Goal: Use online tool/utility

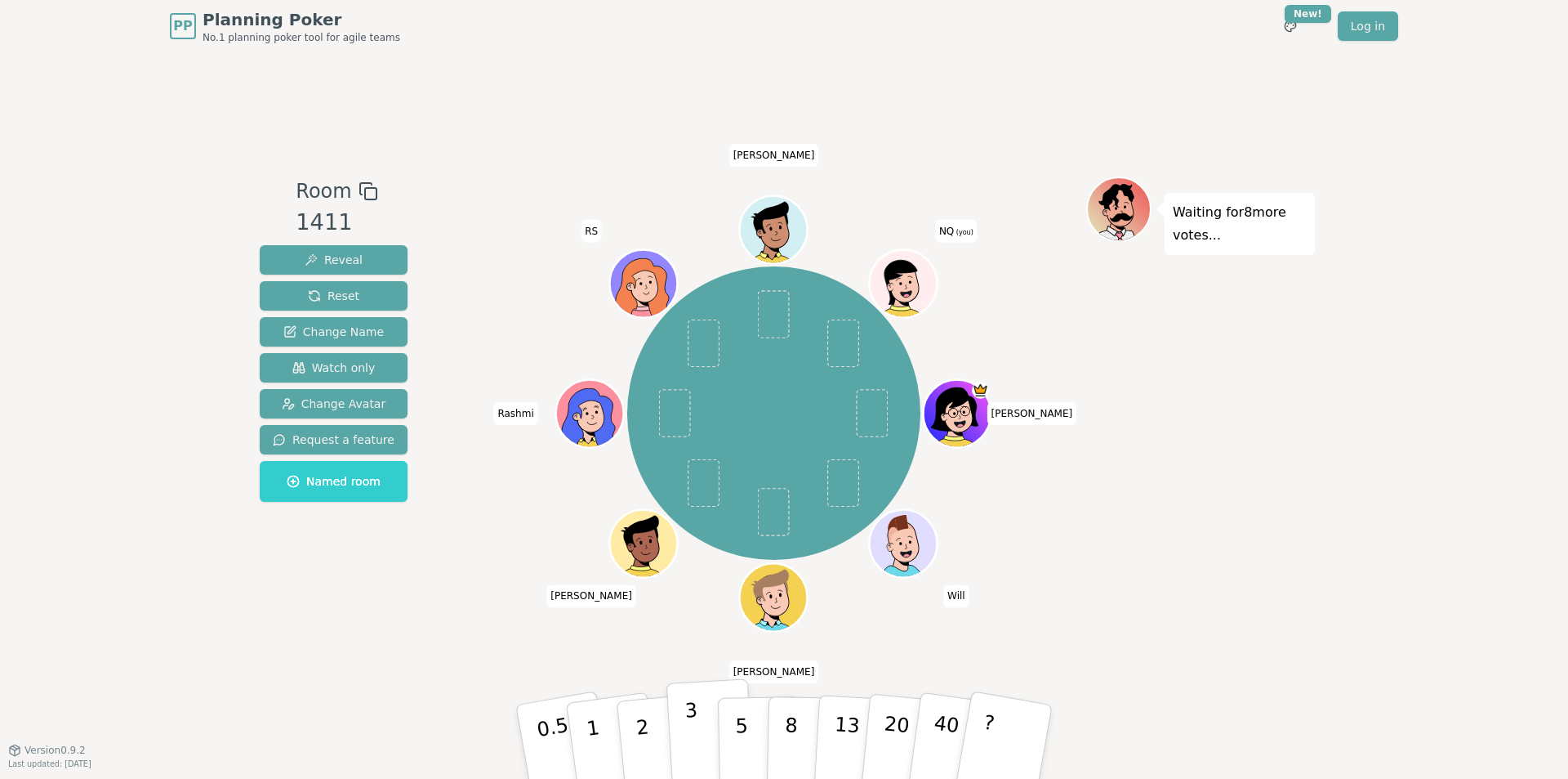
click at [678, 732] on button "3" at bounding box center [711, 741] width 89 height 127
click at [631, 723] on button "2" at bounding box center [661, 742] width 93 height 130
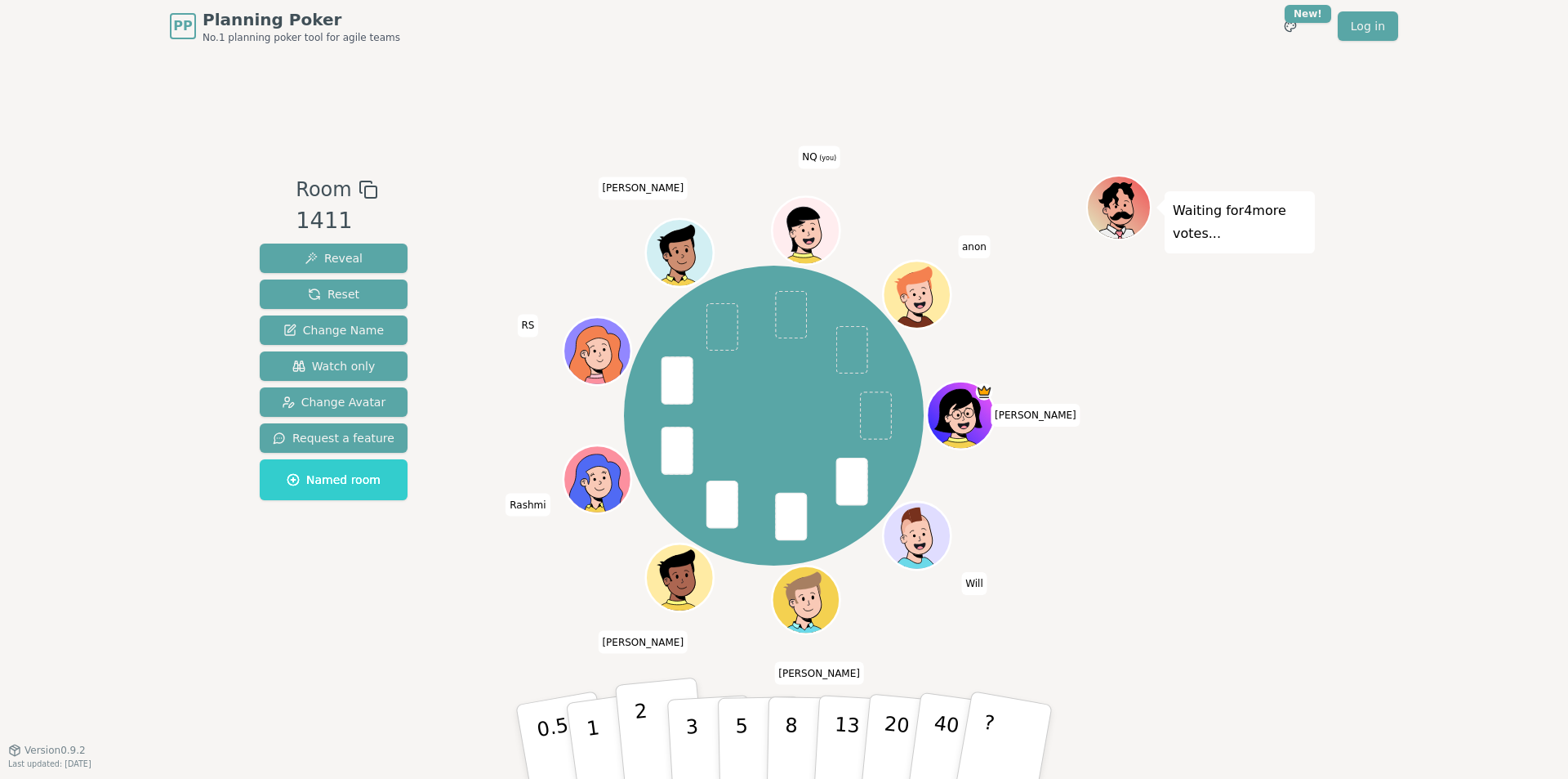
click at [637, 730] on p "2" at bounding box center [644, 743] width 21 height 89
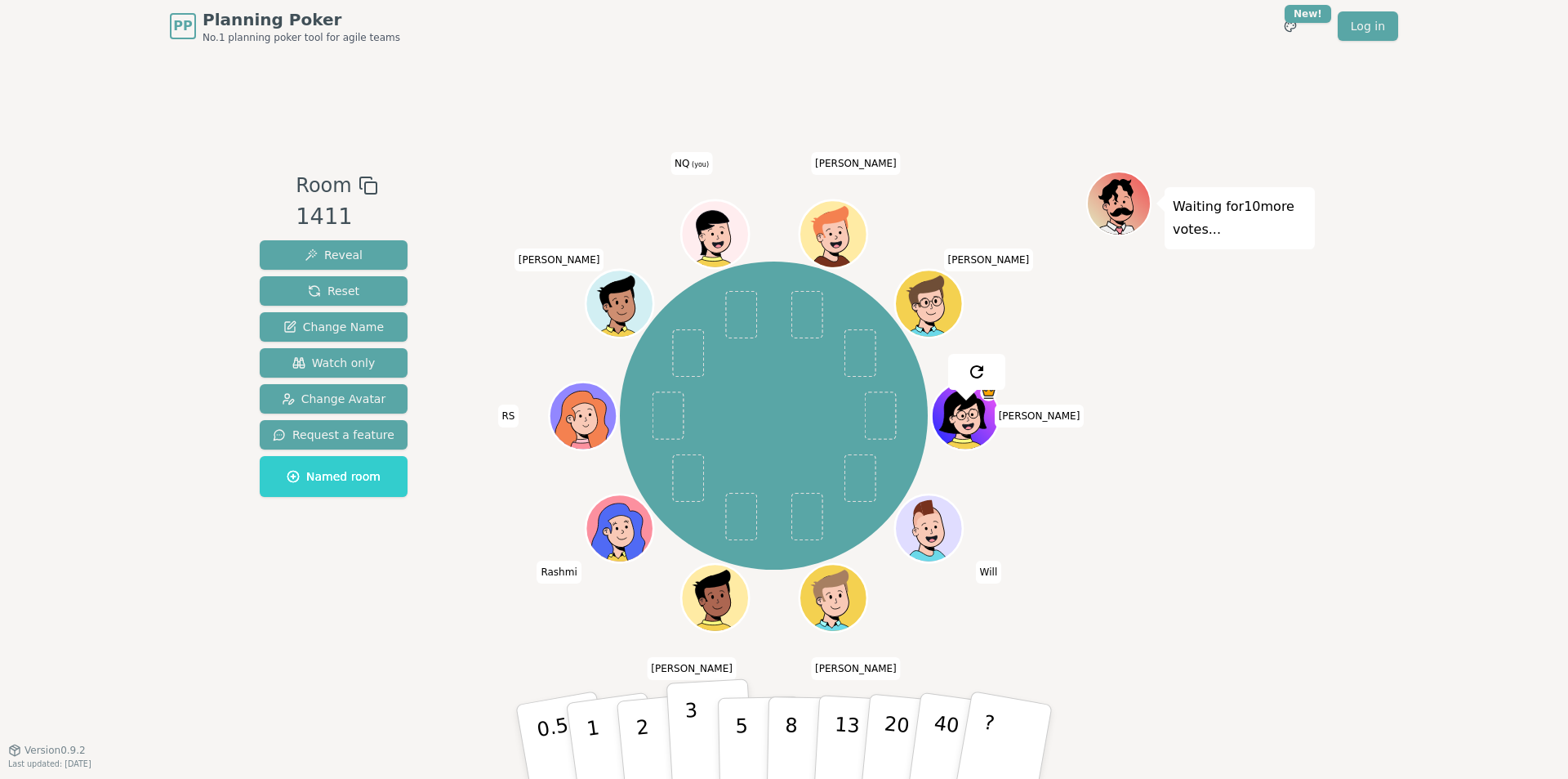
click at [713, 745] on button "3" at bounding box center [711, 741] width 89 height 127
click at [742, 737] on p "5" at bounding box center [742, 741] width 14 height 89
click at [734, 722] on button "5" at bounding box center [760, 741] width 84 height 124
click at [585, 733] on button "1" at bounding box center [612, 742] width 98 height 133
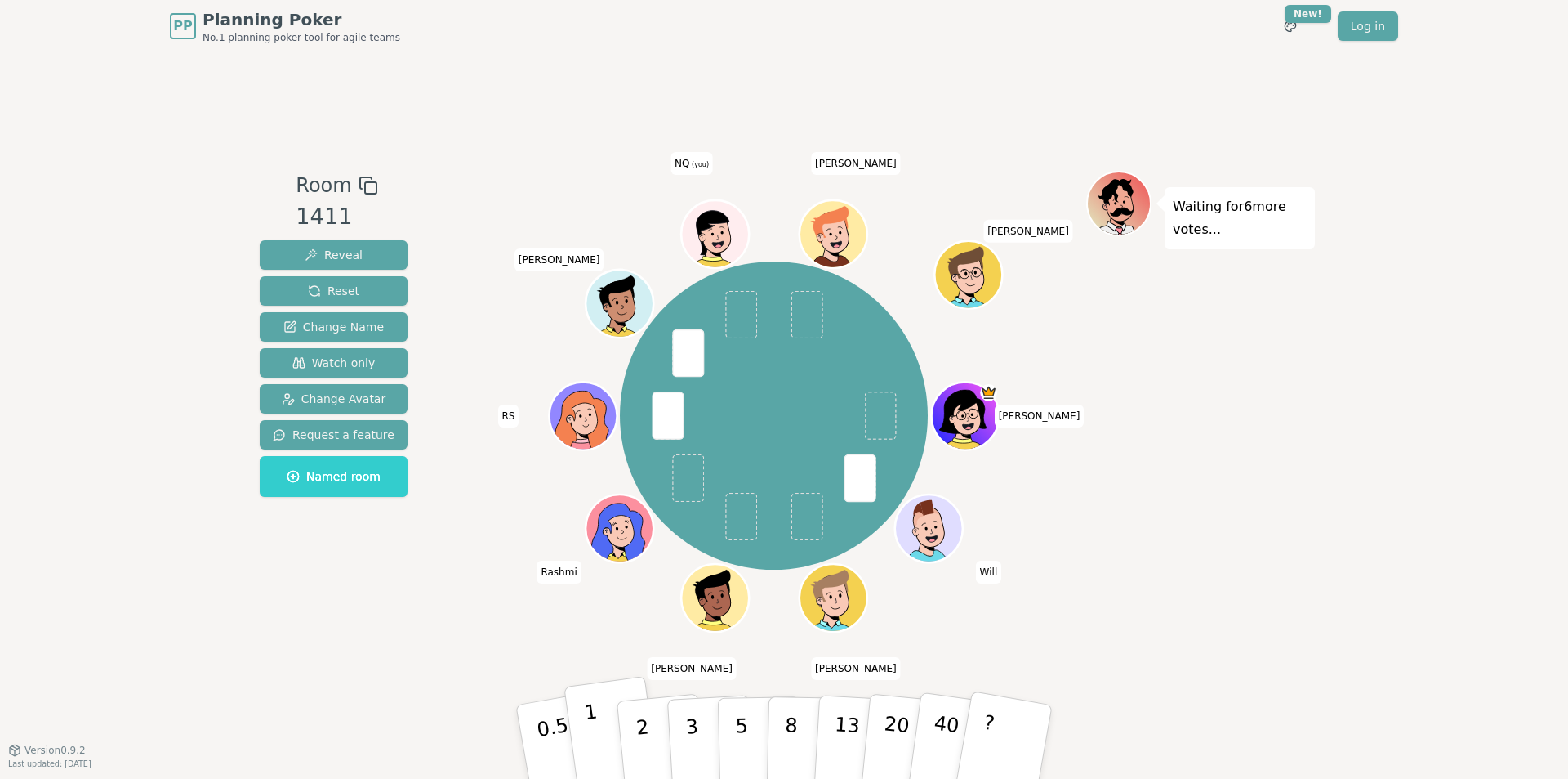
click at [593, 721] on p "1" at bounding box center [595, 743] width 24 height 89
click at [602, 732] on button "1" at bounding box center [612, 742] width 98 height 133
click at [663, 732] on button "2" at bounding box center [661, 742] width 93 height 130
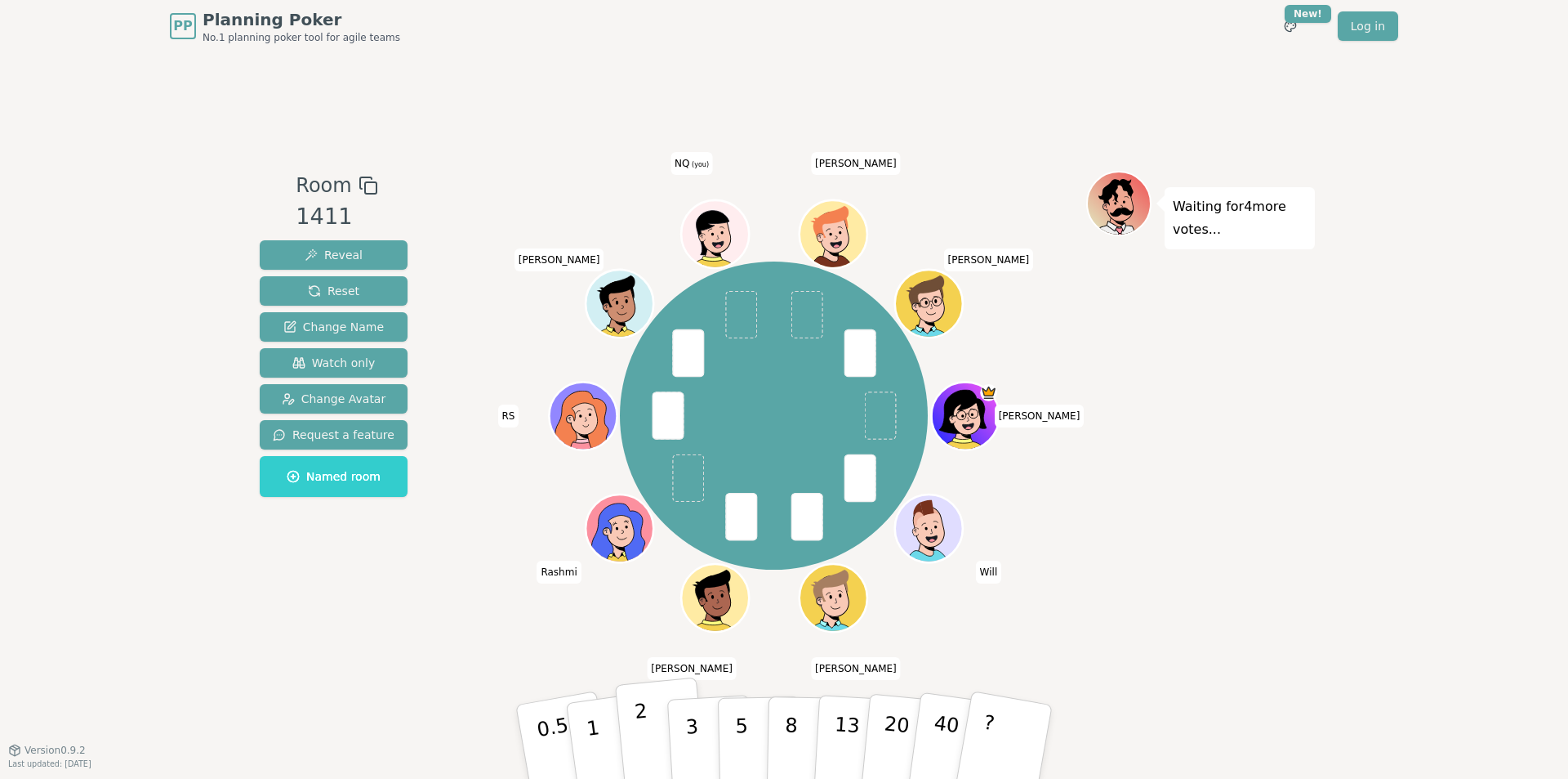
click at [655, 735] on button "2" at bounding box center [661, 742] width 93 height 130
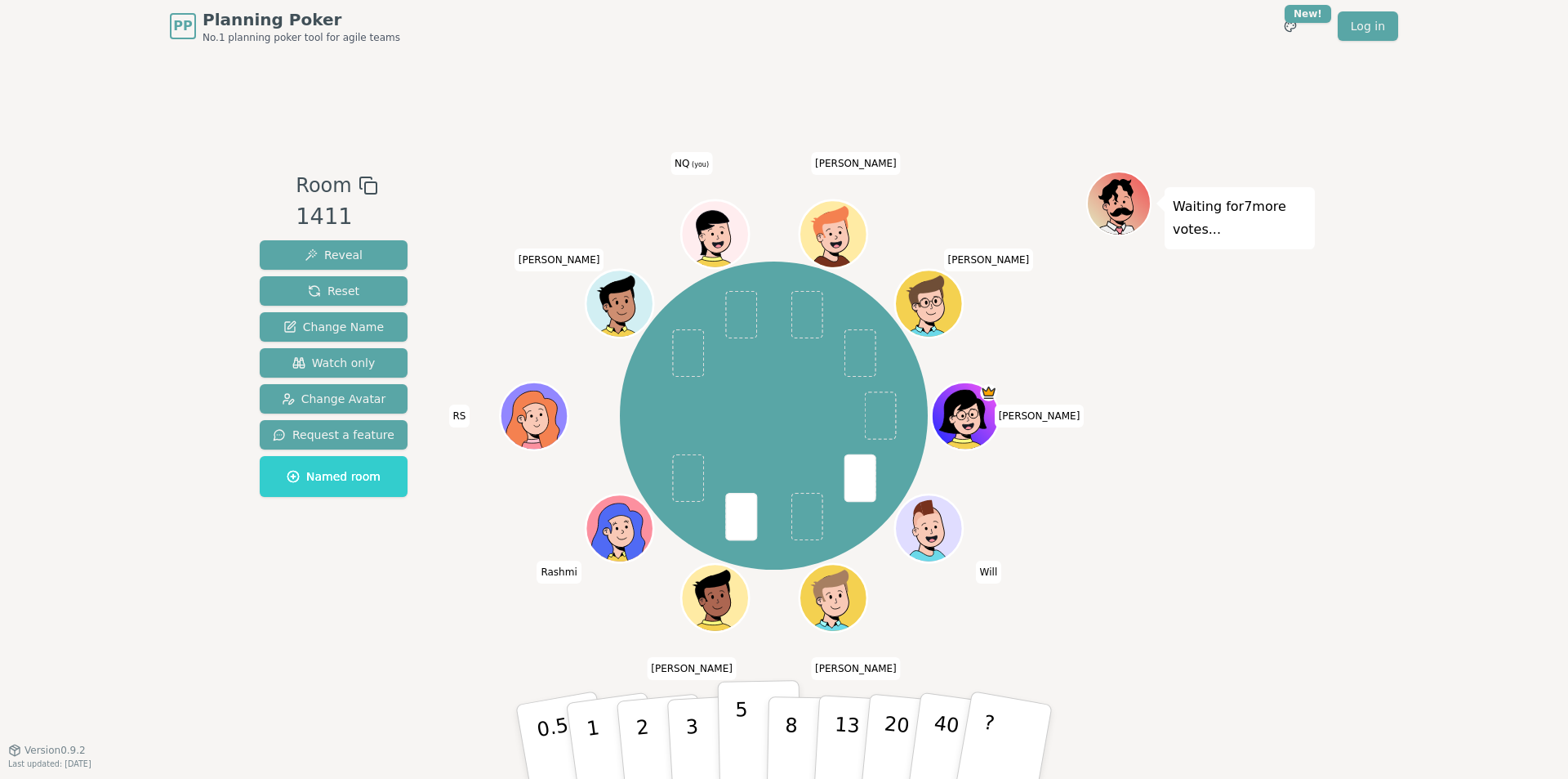
click at [741, 716] on p "5" at bounding box center [742, 741] width 14 height 89
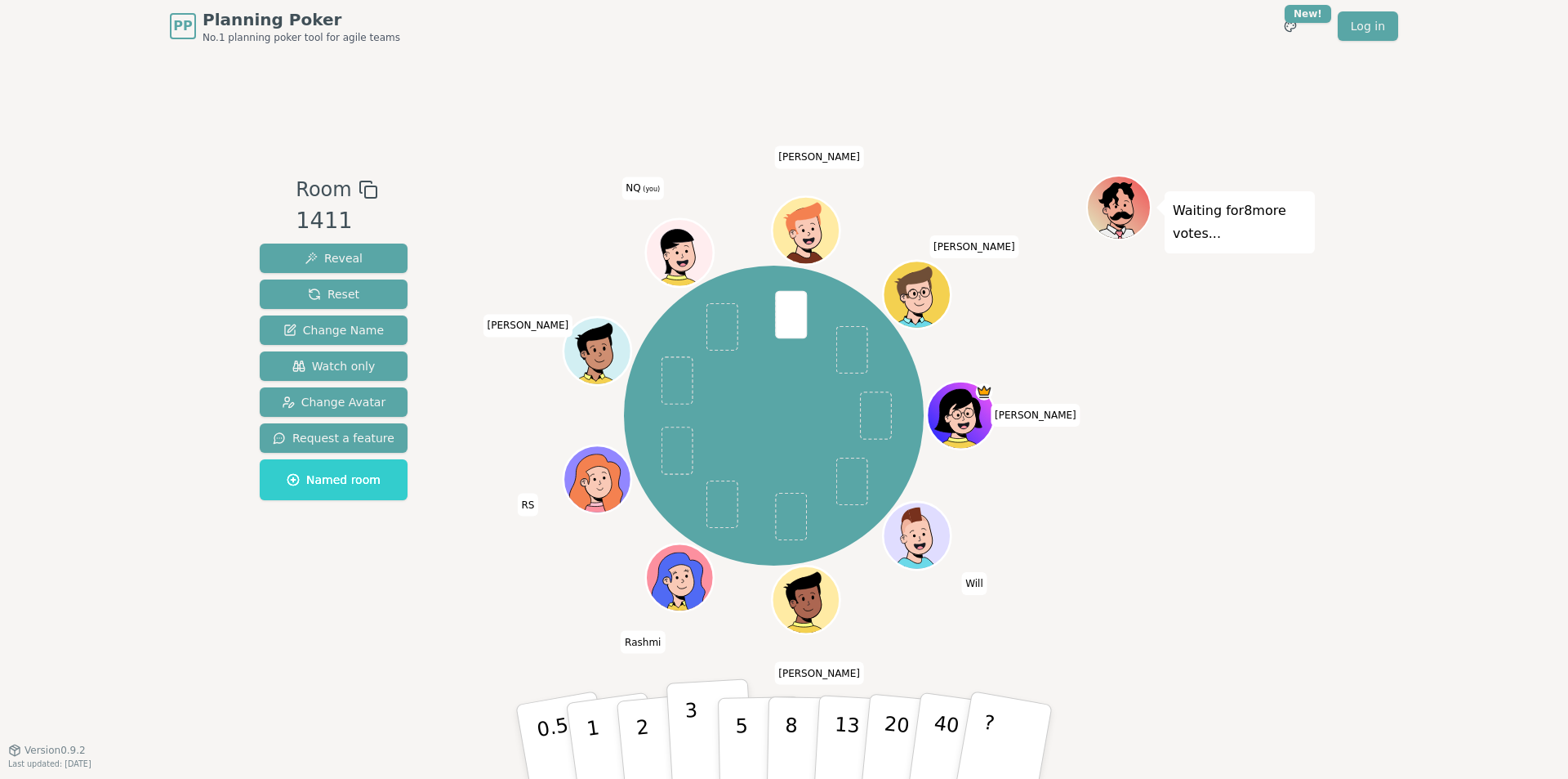
click at [703, 740] on button "3" at bounding box center [711, 741] width 89 height 127
